Goal: Transaction & Acquisition: Subscribe to service/newsletter

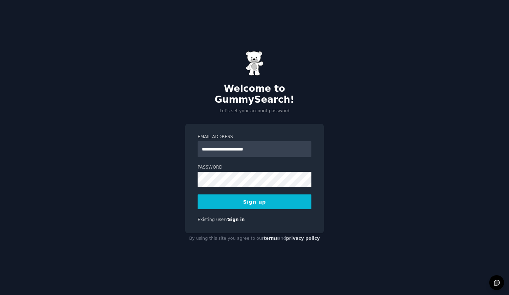
type input "**********"
click at [241, 165] on div "Password" at bounding box center [255, 175] width 114 height 23
click at [267, 194] on button "Sign up" at bounding box center [255, 201] width 114 height 15
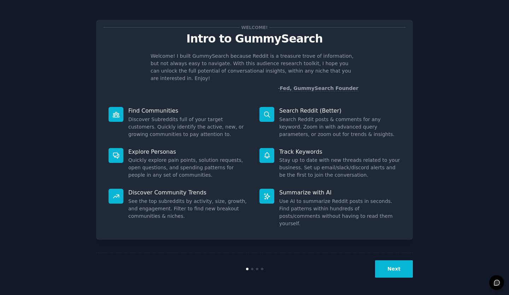
click at [392, 271] on button "Next" at bounding box center [394, 268] width 38 height 17
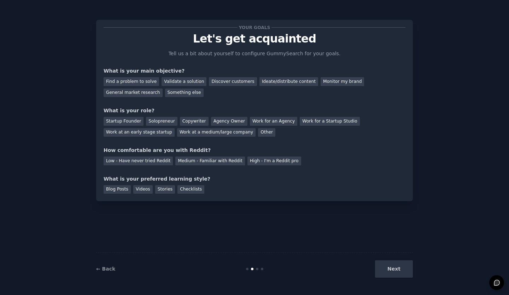
click at [392, 271] on div "Next" at bounding box center [360, 268] width 106 height 17
click at [391, 267] on div "Next" at bounding box center [360, 268] width 106 height 17
drag, startPoint x: 391, startPoint y: 267, endPoint x: 291, endPoint y: 244, distance: 102.9
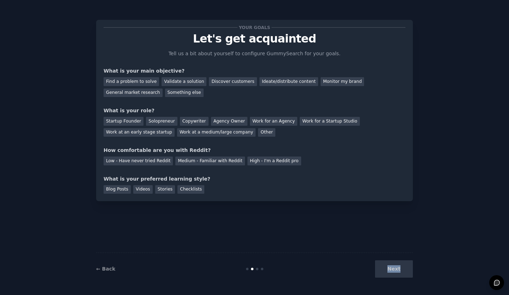
click at [291, 244] on div "Your goals Let's get acquainted Tell us a bit about yourself to configure Gummy…" at bounding box center [254, 147] width 317 height 275
click at [397, 257] on div "← Back Next" at bounding box center [254, 268] width 317 height 33
click at [211, 82] on div "Discover customers" at bounding box center [233, 81] width 48 height 9
click at [258, 133] on div "Other" at bounding box center [266, 132] width 17 height 9
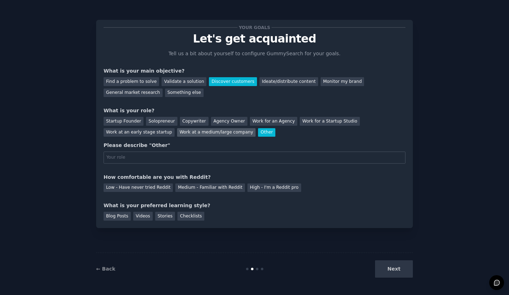
click at [177, 133] on div "Work at a medium/large company" at bounding box center [216, 132] width 79 height 9
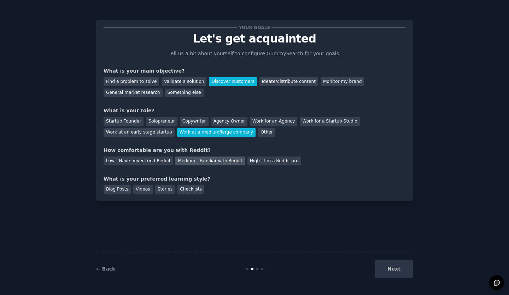
click at [185, 157] on div "Medium - Familiar with Reddit" at bounding box center [209, 160] width 69 height 9
click at [253, 160] on div "High - I'm a Reddit pro" at bounding box center [275, 160] width 54 height 9
click at [116, 188] on div "Blog Posts" at bounding box center [117, 189] width 27 height 9
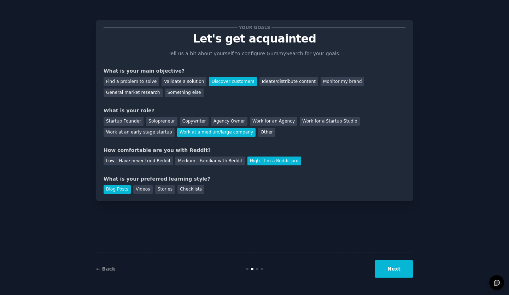
click at [388, 275] on button "Next" at bounding box center [394, 268] width 38 height 17
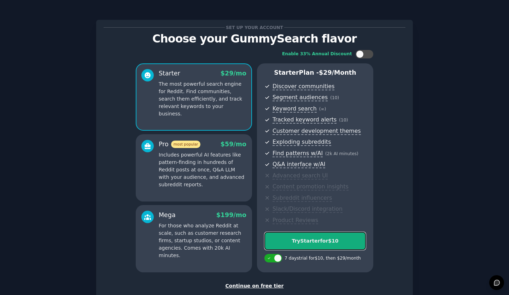
click at [274, 242] on div "Try Starter for $10" at bounding box center [315, 240] width 101 height 7
